Goal: Task Accomplishment & Management: Use online tool/utility

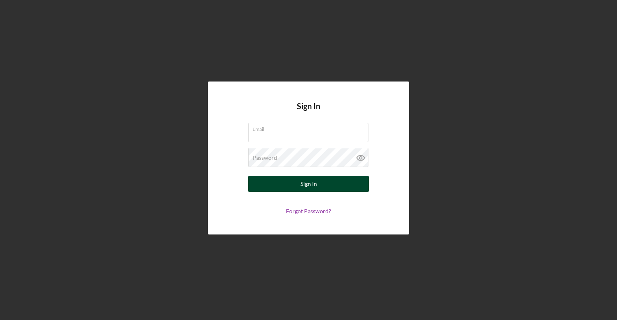
type input "[EMAIL_ADDRESS][DOMAIN_NAME]"
click at [315, 183] on div "Sign In" at bounding box center [308, 184] width 16 height 16
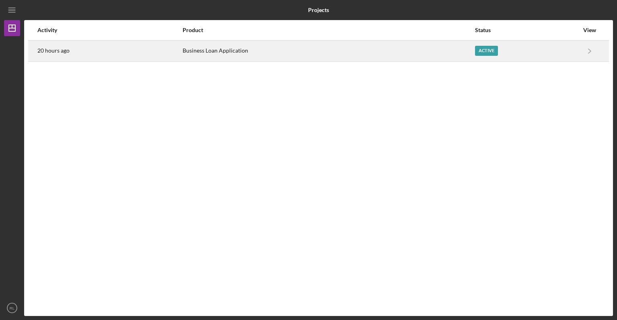
click at [579, 55] on link "Icon/Navigate" at bounding box center [589, 51] width 20 height 20
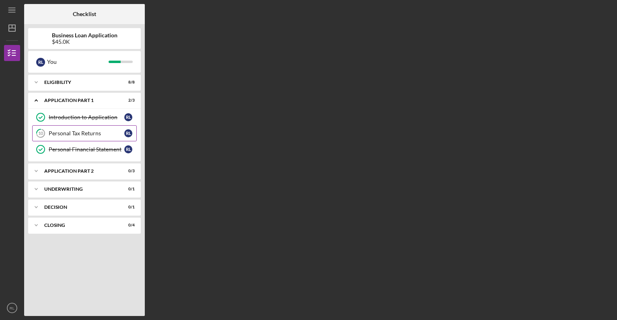
click at [84, 135] on div "Personal Tax Returns" at bounding box center [87, 133] width 76 height 6
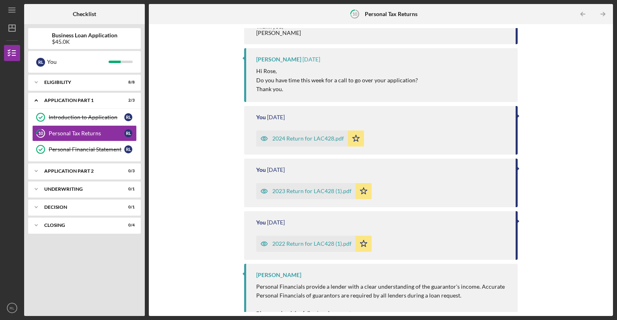
scroll to position [274, 0]
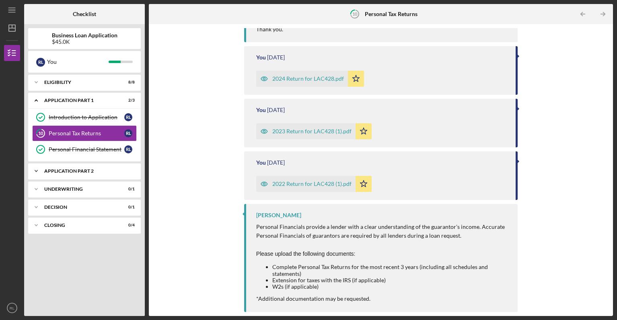
click at [97, 175] on div "Icon/Expander Application Part 2 0 / 3" at bounding box center [84, 171] width 113 height 16
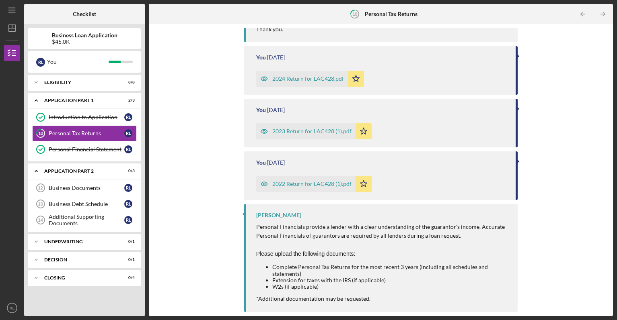
click at [195, 130] on div "Icon/Upload Upload Icon/Message Comment You 20 hours ago 9am please [PERSON_NAM…" at bounding box center [381, 170] width 456 height 284
click at [90, 188] on div "Business Documents" at bounding box center [87, 188] width 76 height 6
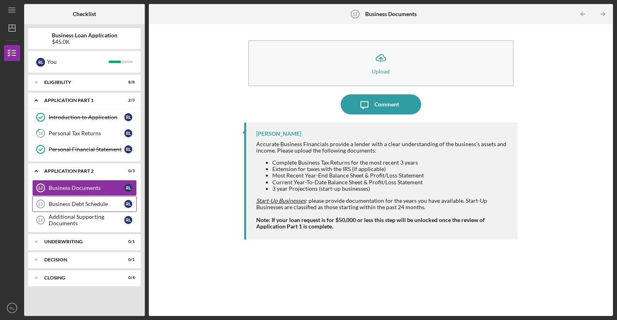
click at [95, 207] on div "Business Debt Schedule" at bounding box center [87, 204] width 76 height 6
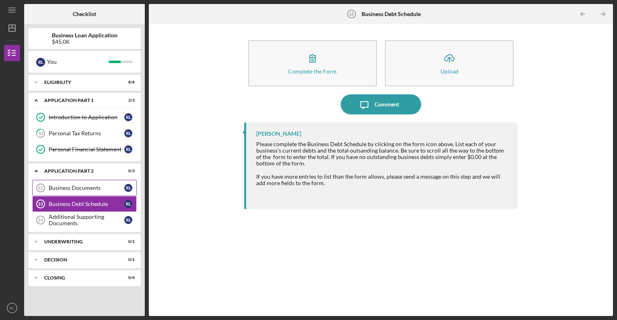
click at [98, 183] on link "Business Documents 12 Business Documents [PERSON_NAME]" at bounding box center [84, 188] width 105 height 16
